Goal: Book appointment/travel/reservation

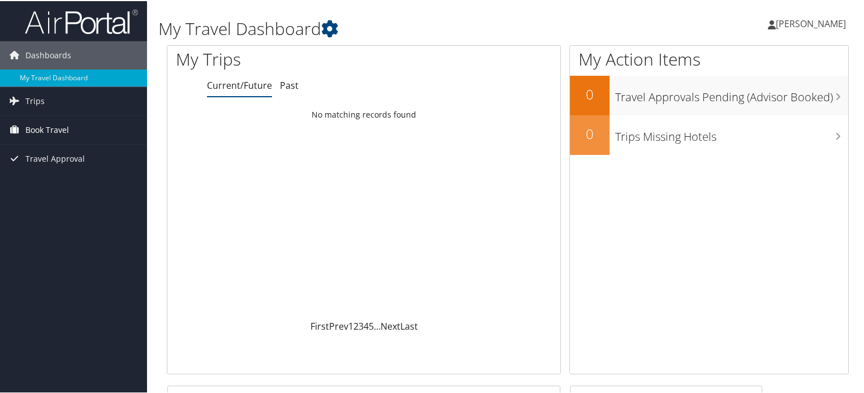
click at [62, 126] on span "Book Travel" at bounding box center [47, 129] width 44 height 28
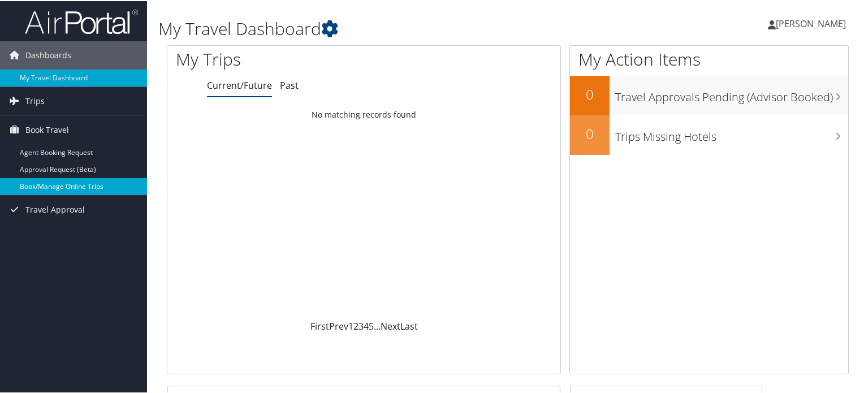
click at [33, 190] on link "Book/Manage Online Trips" at bounding box center [73, 185] width 147 height 17
